Goal: Transaction & Acquisition: Download file/media

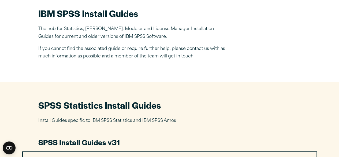
scroll to position [164, 0]
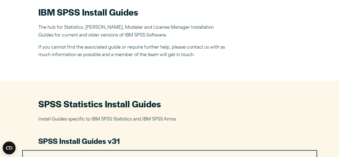
drag, startPoint x: 235, startPoint y: 64, endPoint x: 165, endPoint y: 79, distance: 71.4
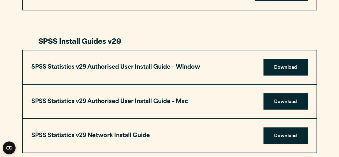
scroll to position [509, 0]
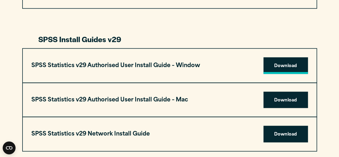
click at [287, 62] on link "Download" at bounding box center [286, 65] width 45 height 17
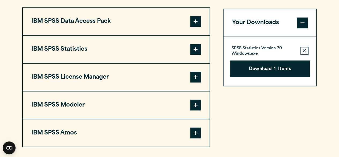
scroll to position [427, 0]
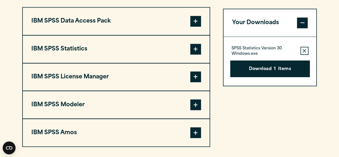
click at [304, 48] on button "Remove this item from your software download list" at bounding box center [305, 51] width 8 height 8
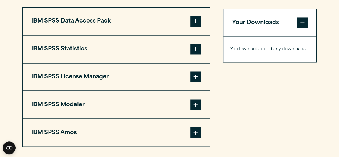
click at [197, 49] on span at bounding box center [195, 49] width 11 height 11
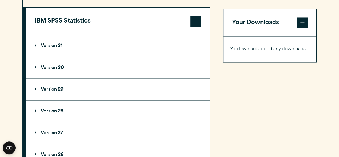
scroll to position [457, 0]
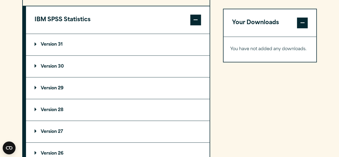
click at [83, 93] on summary "Version 29" at bounding box center [118, 87] width 184 height 21
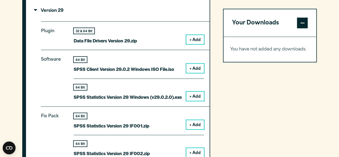
scroll to position [530, 0]
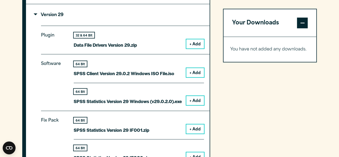
click at [198, 89] on div "64 Bit SPSS Statistics Version 29 Windows (v29.0.2.0).exe + Add" at bounding box center [139, 94] width 130 height 22
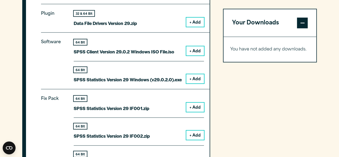
scroll to position [548, 0]
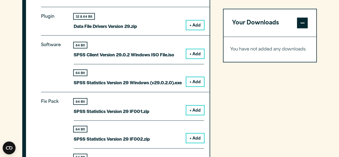
click at [194, 78] on button "+ Add" at bounding box center [195, 81] width 18 height 9
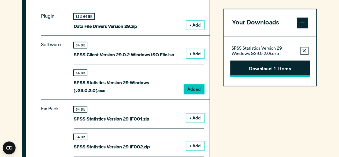
click at [280, 68] on button "Download 1 Items" at bounding box center [270, 68] width 80 height 17
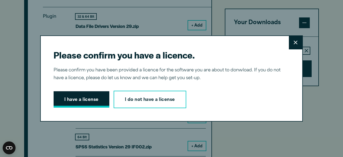
click at [83, 95] on button "I have a license" at bounding box center [82, 99] width 56 height 17
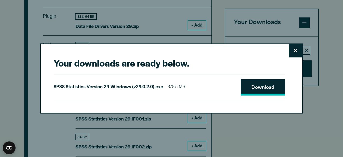
click at [267, 86] on link "Download" at bounding box center [263, 87] width 45 height 17
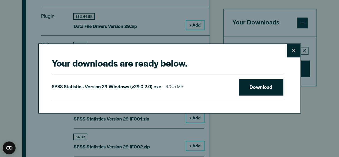
click at [244, 122] on div "Your downloads are ready below. Close SPSS Statistics Version 29 Windows (v29.0…" at bounding box center [169, 78] width 339 height 157
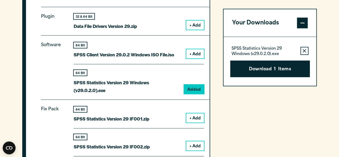
click at [264, 69] on button "Download 1 Items" at bounding box center [270, 68] width 80 height 17
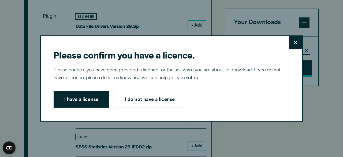
click at [264, 69] on div "Please confirm you have a licence. Close Please confirm you have been provided …" at bounding box center [171, 78] width 263 height 86
click at [89, 94] on button "I have a license" at bounding box center [82, 99] width 56 height 17
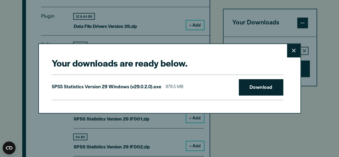
click at [89, 69] on h2 "Your downloads are ready below." at bounding box center [168, 63] width 232 height 12
click at [250, 85] on link "Download" at bounding box center [261, 87] width 45 height 17
click at [294, 50] on icon at bounding box center [294, 51] width 4 height 4
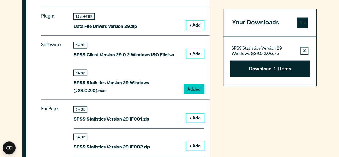
click at [303, 50] on icon "button" at bounding box center [304, 50] width 3 height 3
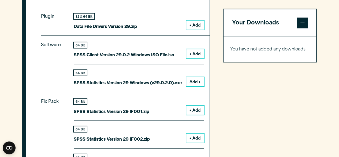
click at [201, 53] on button "+ Add" at bounding box center [195, 53] width 18 height 9
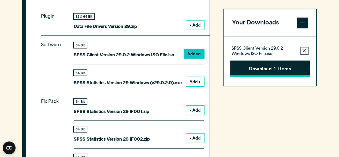
click at [256, 65] on button "Download 1 Items" at bounding box center [270, 68] width 80 height 17
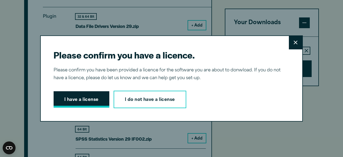
click at [75, 100] on button "I have a license" at bounding box center [82, 99] width 56 height 17
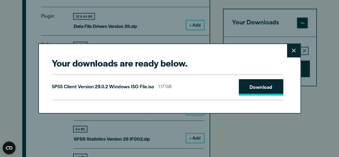
click at [265, 87] on link "Download" at bounding box center [261, 87] width 45 height 17
click at [297, 52] on button "Close" at bounding box center [293, 50] width 13 height 13
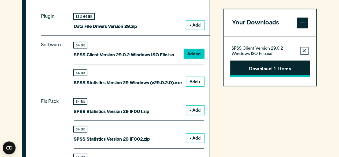
click at [279, 71] on button "Download 1 Items" at bounding box center [270, 68] width 80 height 17
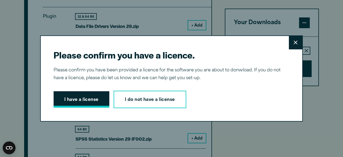
click at [92, 102] on button "I have a license" at bounding box center [82, 99] width 56 height 17
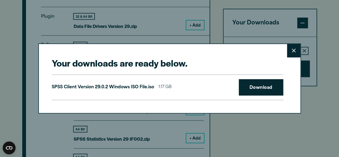
click at [92, 102] on div "Your downloads are ready below. Close SPSS Client Version 29.0.2 Windows ISO Fi…" at bounding box center [169, 78] width 263 height 70
click at [261, 82] on link "Download" at bounding box center [261, 87] width 45 height 17
click at [296, 46] on button "Close" at bounding box center [293, 50] width 13 height 13
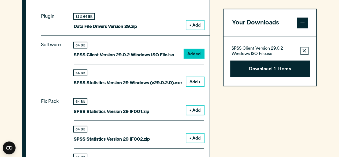
click at [296, 74] on button "Close" at bounding box center [293, 80] width 13 height 13
